Goal: Task Accomplishment & Management: Use online tool/utility

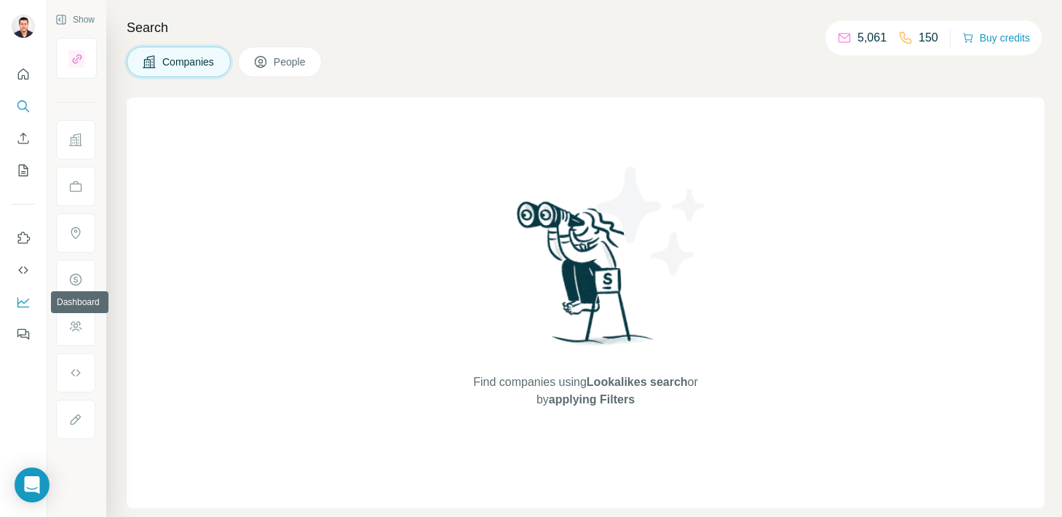
click at [25, 304] on icon "Dashboard" at bounding box center [23, 302] width 15 height 15
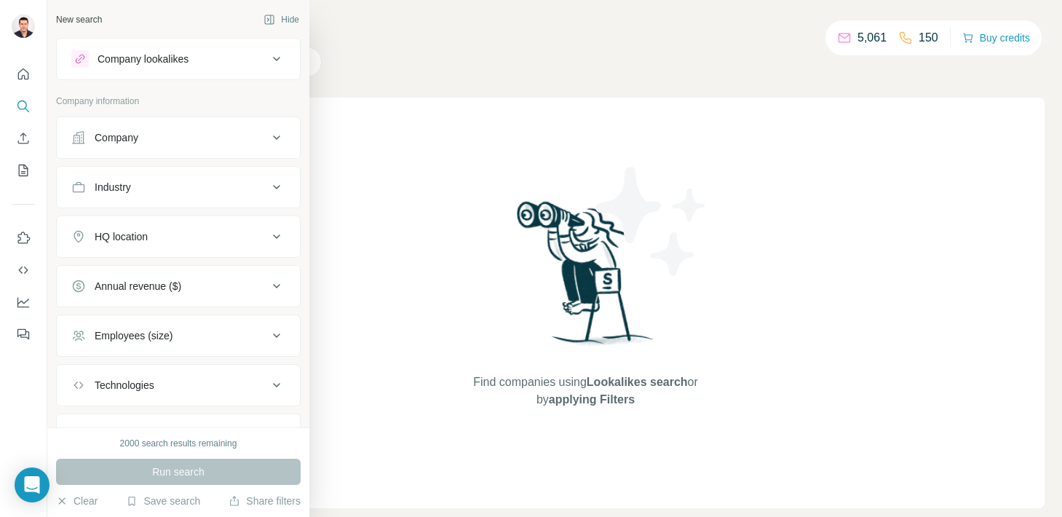
click at [200, 130] on div "Company" at bounding box center [169, 137] width 197 height 15
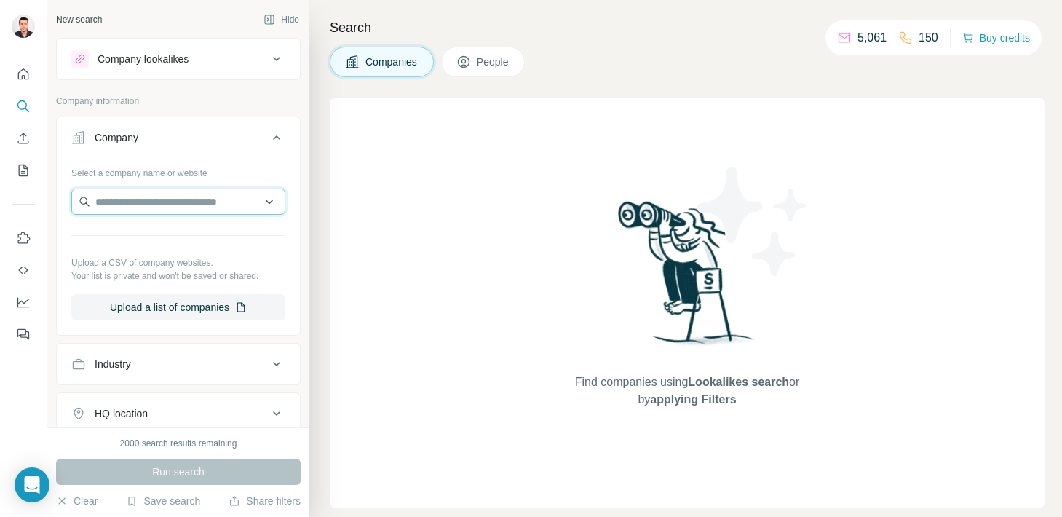
click at [162, 200] on input "text" at bounding box center [178, 202] width 214 height 26
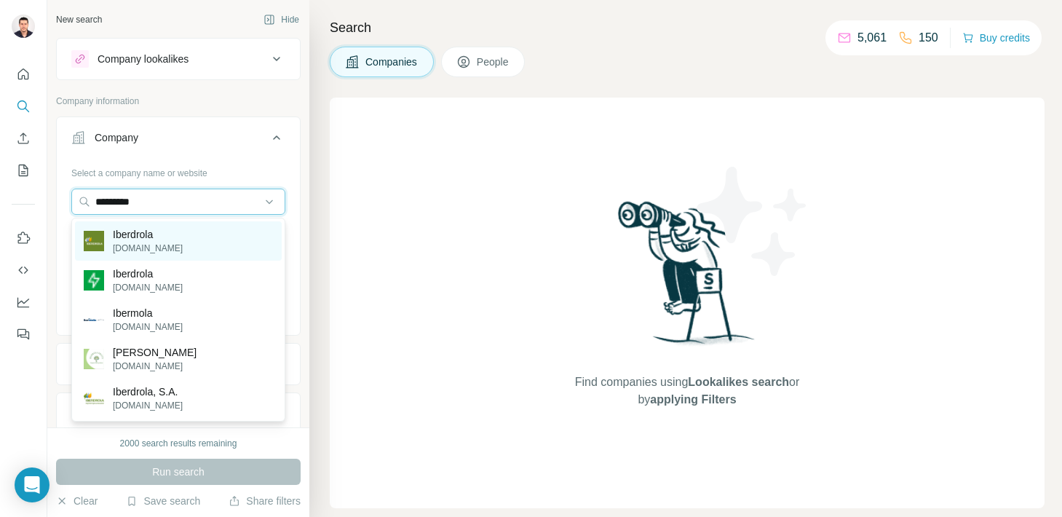
type input "*********"
click at [170, 237] on div "Iberdrola [DOMAIN_NAME]" at bounding box center [178, 240] width 207 height 39
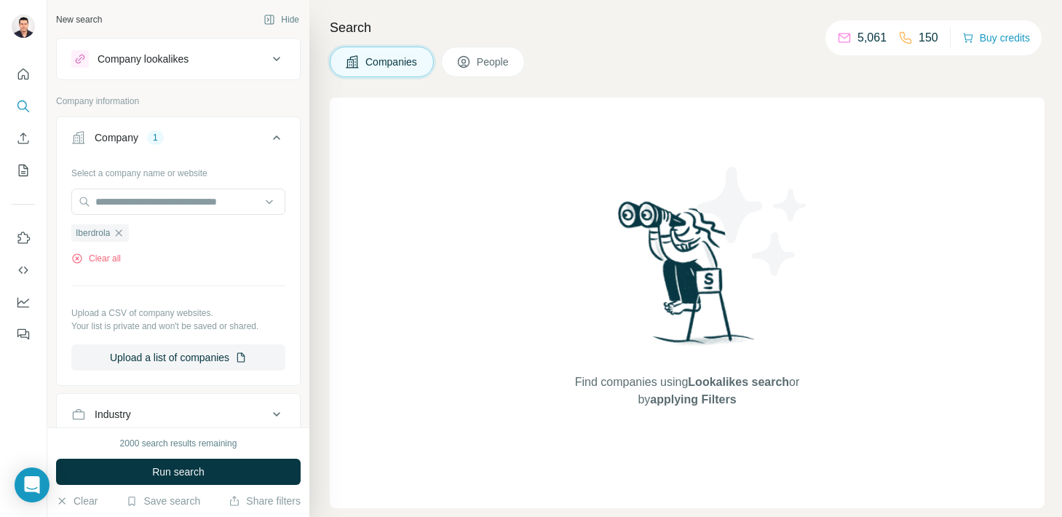
click at [480, 74] on button "People" at bounding box center [483, 62] width 84 height 31
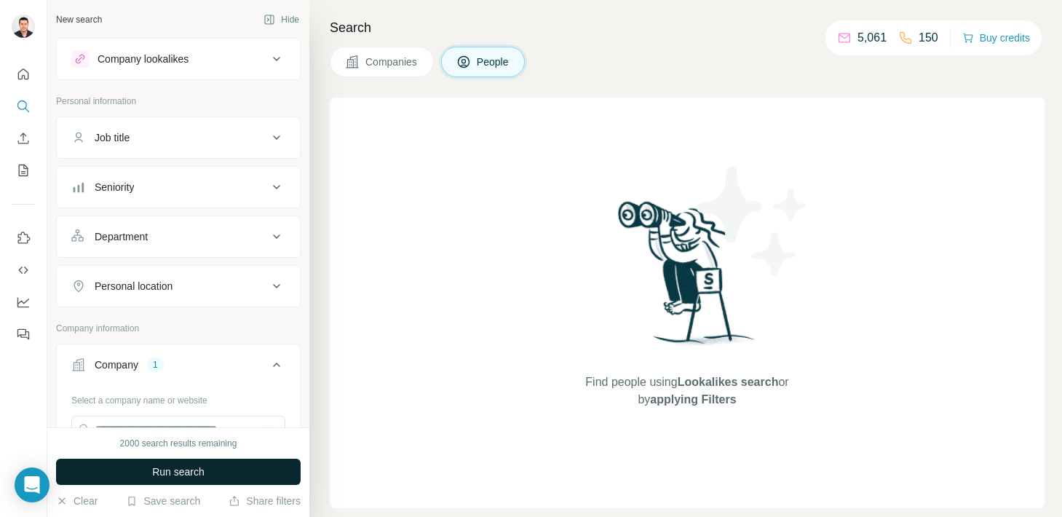
click at [174, 470] on span "Run search" at bounding box center [178, 472] width 52 height 15
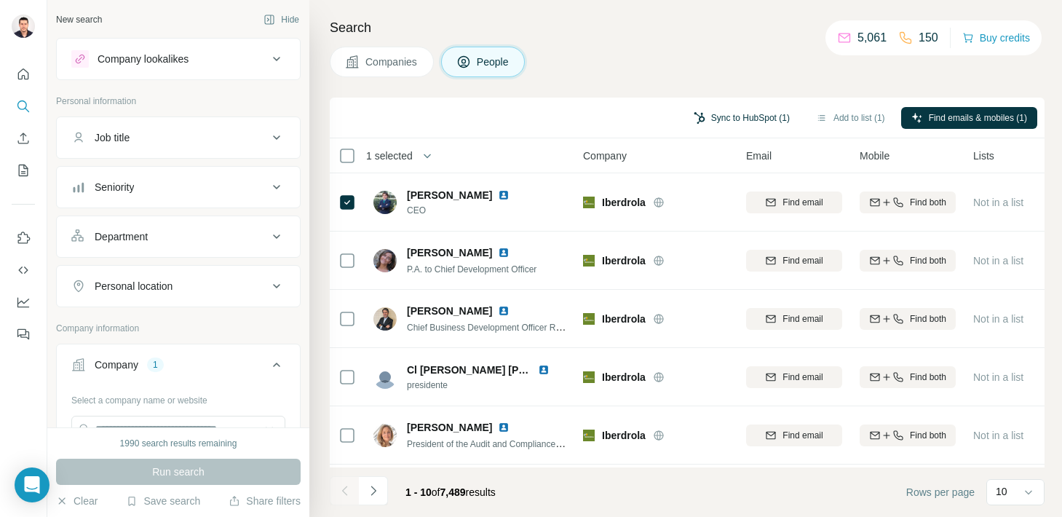
click at [772, 119] on button "Sync to HubSpot (1)" at bounding box center [742, 118] width 116 height 22
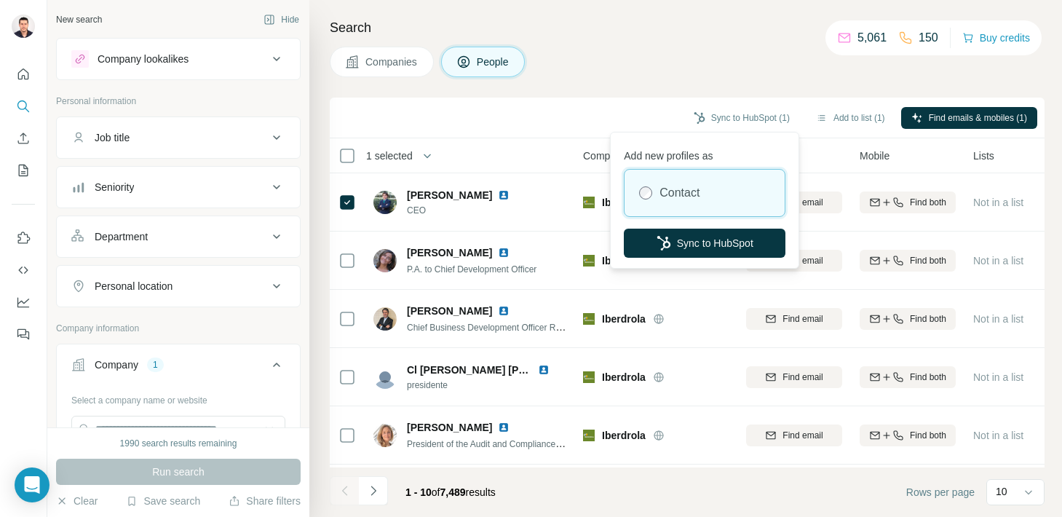
click at [664, 84] on div "Search Companies People Sync to HubSpot (1) Add to list (1) Find emails & mobil…" at bounding box center [685, 258] width 753 height 517
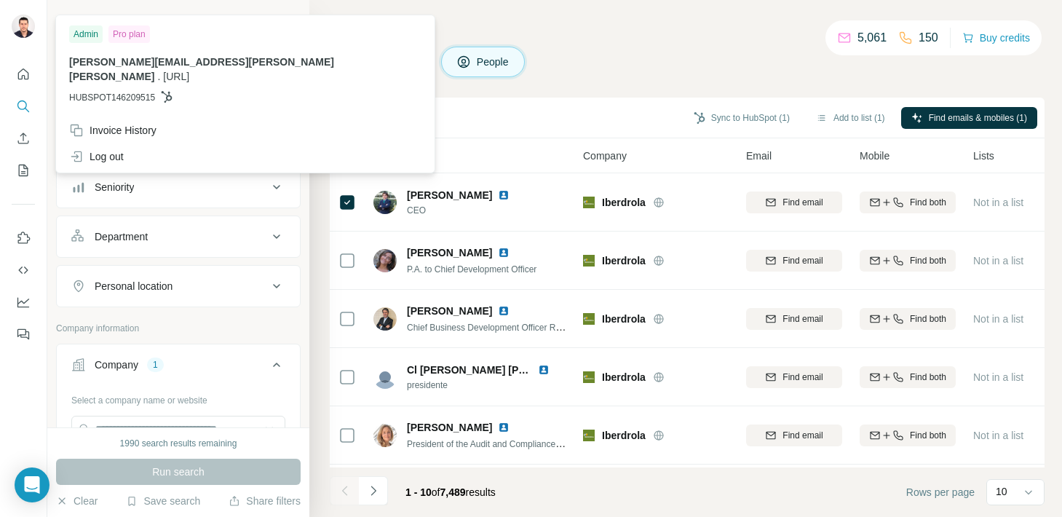
click at [25, 30] on img at bounding box center [23, 26] width 23 height 23
click at [25, 304] on icon "Dashboard" at bounding box center [23, 302] width 15 height 15
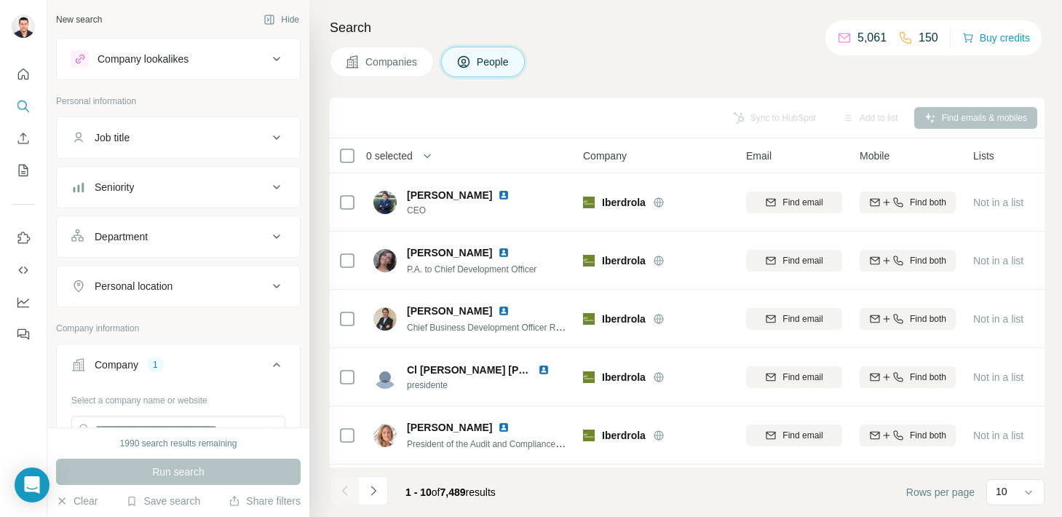
click at [607, 91] on div "Search Companies People Sync to HubSpot Add to list Find emails & mobiles 0 sel…" at bounding box center [685, 258] width 753 height 517
